Goal: Information Seeking & Learning: Learn about a topic

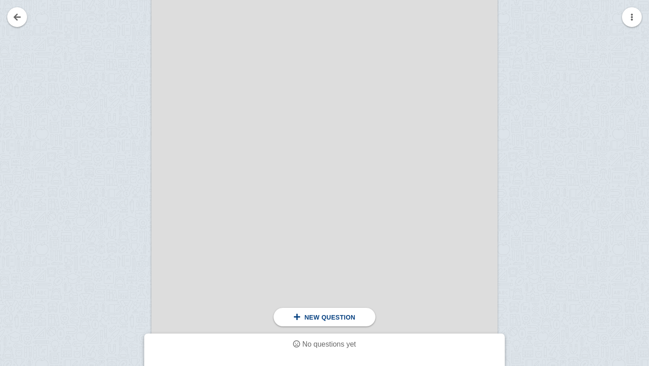
scroll to position [1862, 0]
click at [141, 119] on div at bounding box center [121, 135] width 60 height 490
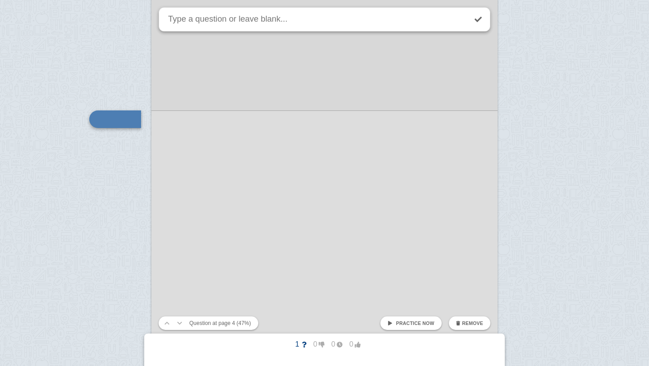
scroll to position [1852, 0]
type textarea "t"
click at [164, 15] on div "Tassels--To trap" at bounding box center [325, 19] width 332 height 24
click at [168, 18] on textarea "Tassels--To trap" at bounding box center [316, 19] width 300 height 23
type textarea "(Tassels--To trap"
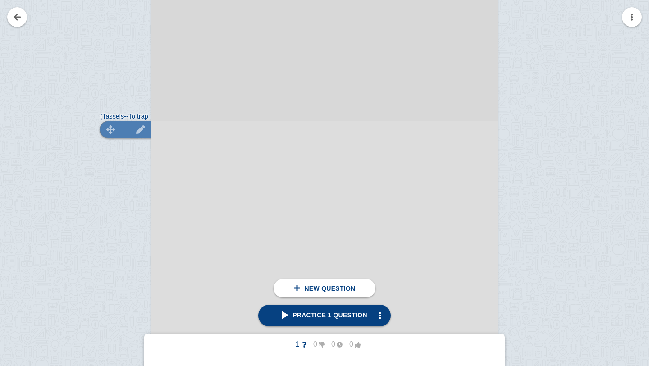
click at [110, 128] on img at bounding box center [111, 129] width 22 height 9
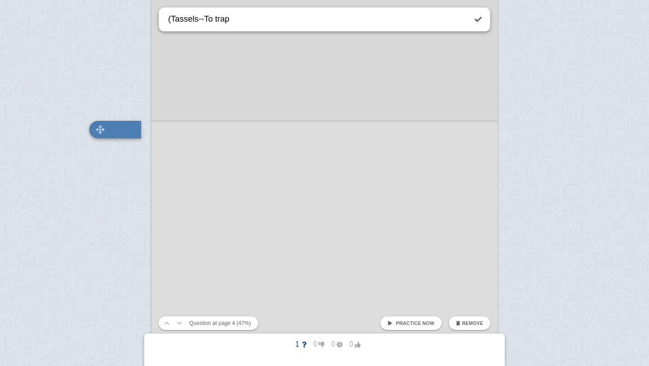
click at [101, 130] on img at bounding box center [101, 129] width 22 height 9
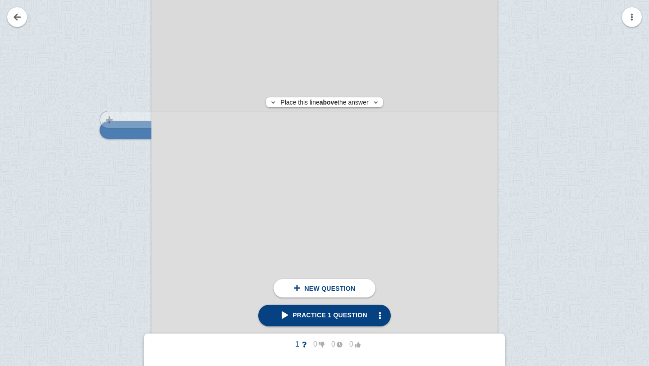
click at [136, 119] on div at bounding box center [121, 145] width 60 height 490
checkbox input "true"
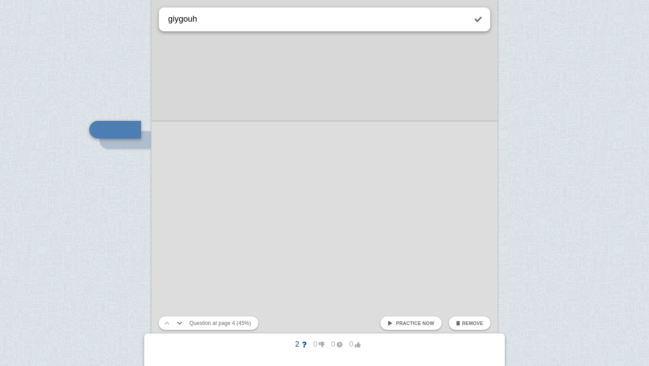
type textarea "giygouh"
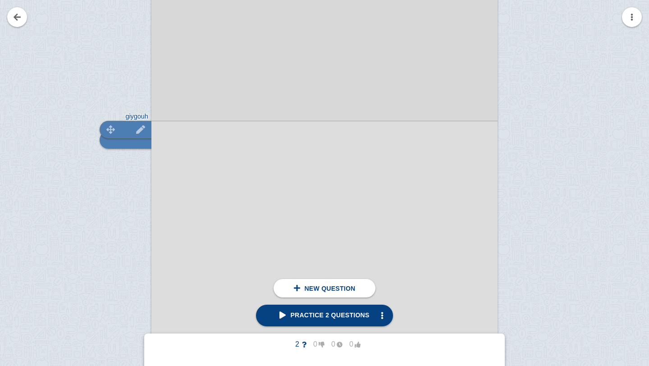
click at [138, 128] on img at bounding box center [141, 129] width 22 height 9
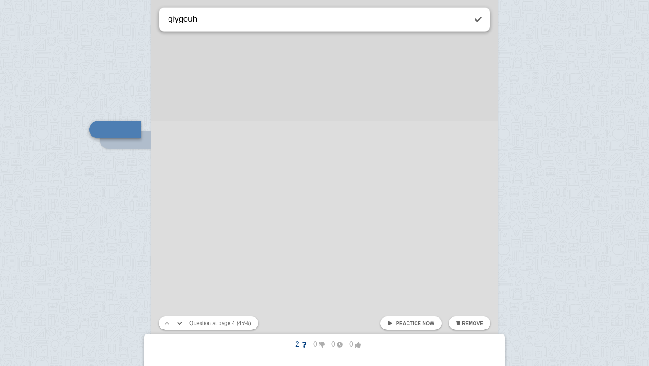
click at [471, 316] on div "Practice now Remove" at bounding box center [435, 323] width 117 height 17
click at [465, 329] on button "Remove" at bounding box center [469, 323] width 41 height 14
checkbox input "false"
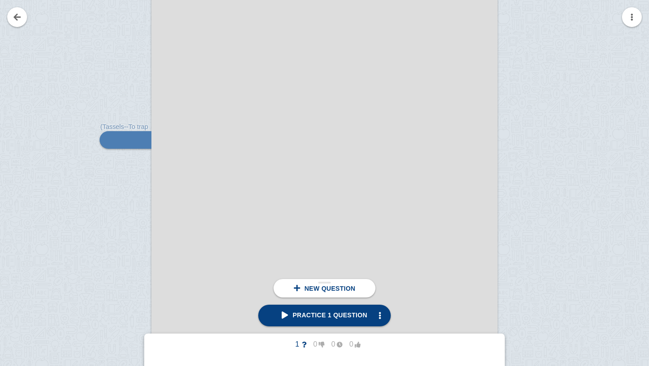
click at [306, 294] on div "New question" at bounding box center [324, 288] width 101 height 18
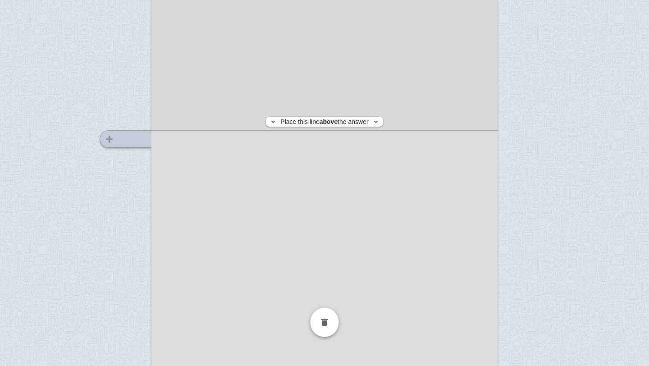
scroll to position [1851, 0]
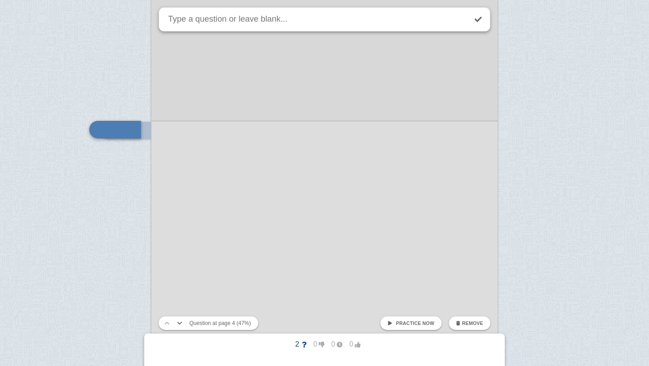
checkbox input "false"
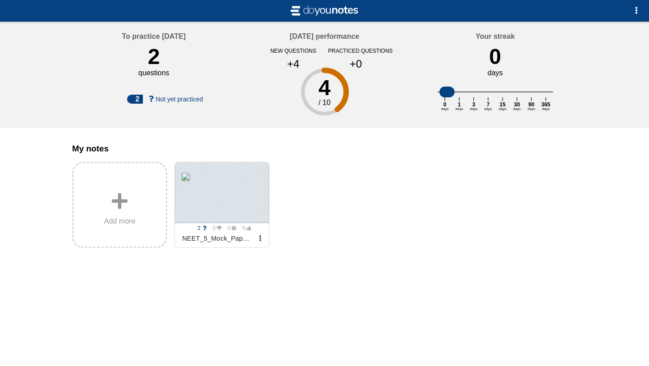
drag, startPoint x: 446, startPoint y: 93, endPoint x: 500, endPoint y: 89, distance: 53.8
click at [500, 89] on icon "0 days 1 days 3 days 7 days 15 days 30 days 90 days 365 days" at bounding box center [495, 99] width 115 height 43
click at [331, 99] on div "4" at bounding box center [324, 88] width 125 height 22
click at [242, 186] on div at bounding box center [222, 192] width 94 height 61
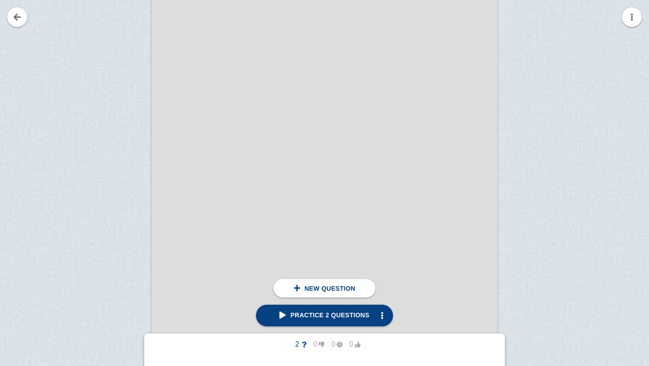
scroll to position [875, 0]
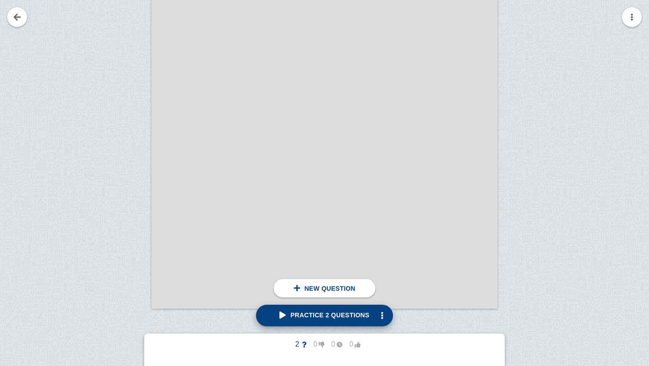
click at [364, 319] on link "Practice 2 questions" at bounding box center [324, 316] width 137 height 22
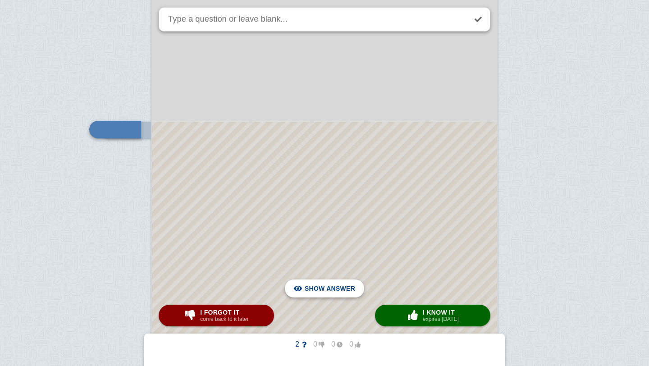
click at [305, 294] on div "Hide answer" at bounding box center [324, 288] width 65 height 18
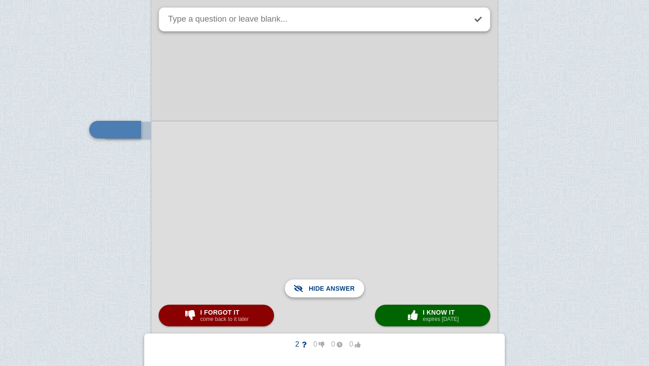
click at [305, 294] on span "Show answer" at bounding box center [330, 289] width 50 height 20
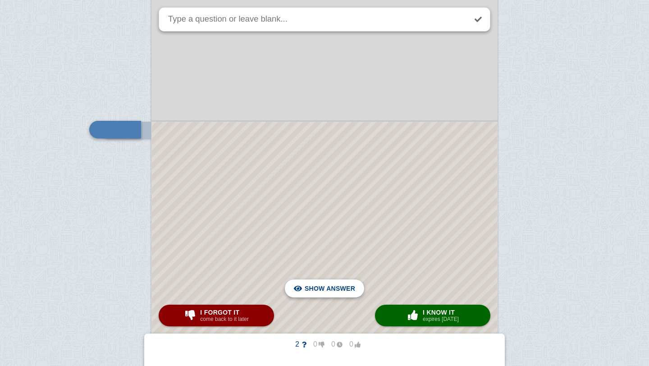
click at [305, 294] on div "Hide answer" at bounding box center [324, 288] width 65 height 18
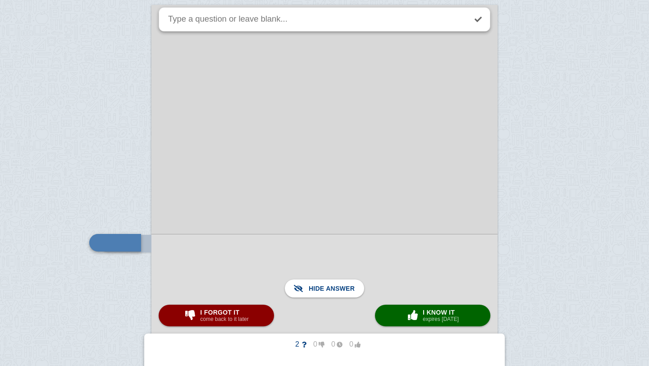
scroll to position [1739, 0]
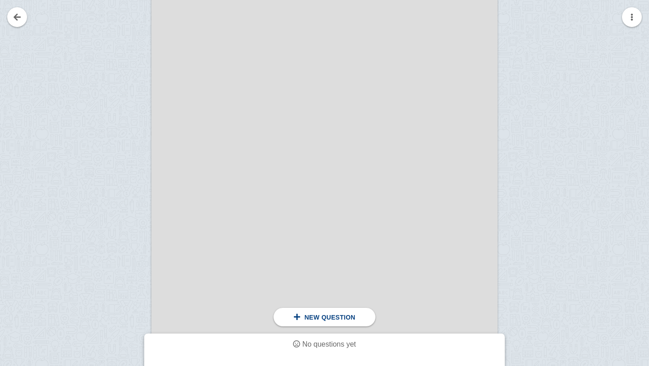
scroll to position [2759, 0]
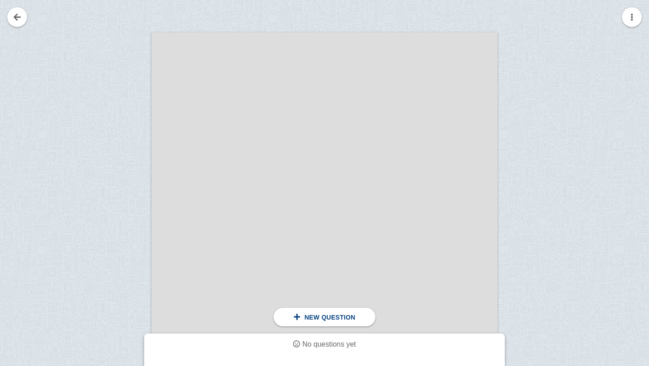
drag, startPoint x: 124, startPoint y: 242, endPoint x: 473, endPoint y: 0, distance: 425.0
